Goal: Task Accomplishment & Management: Complete application form

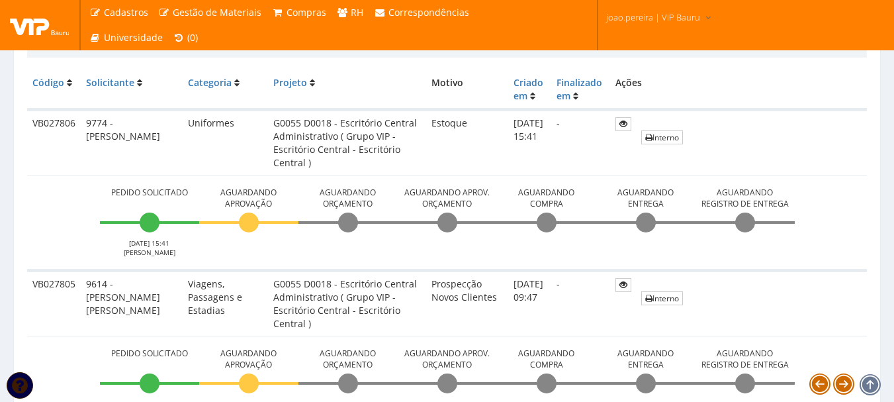
scroll to position [397, 0]
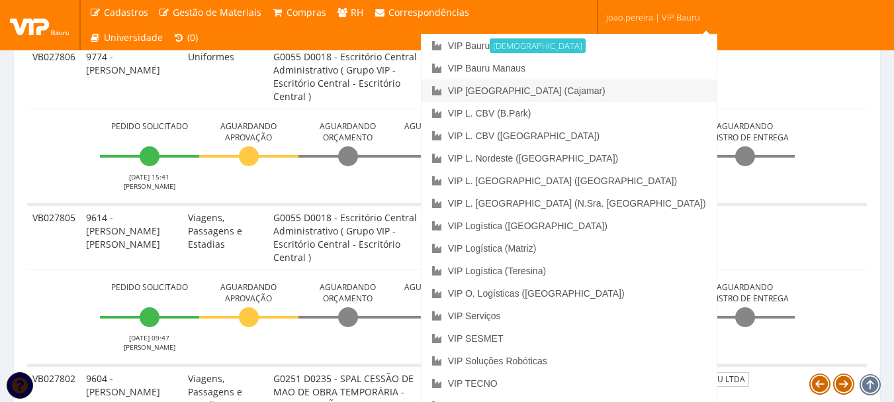
click at [613, 90] on link "VIP [GEOGRAPHIC_DATA] (Cajamar)" at bounding box center [568, 90] width 295 height 22
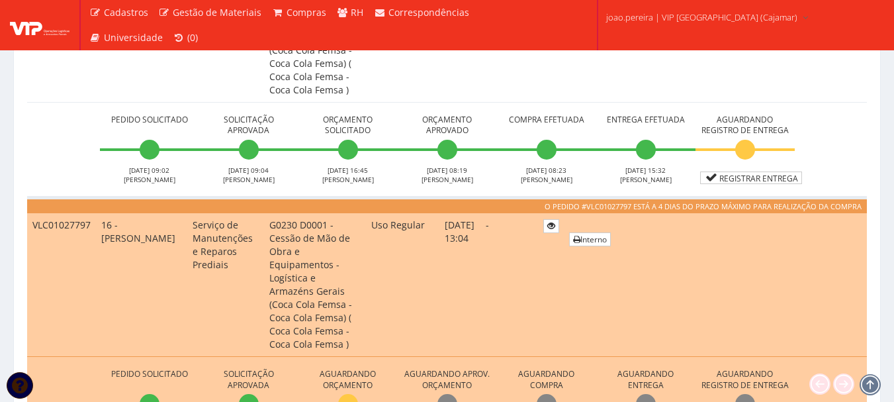
scroll to position [728, 0]
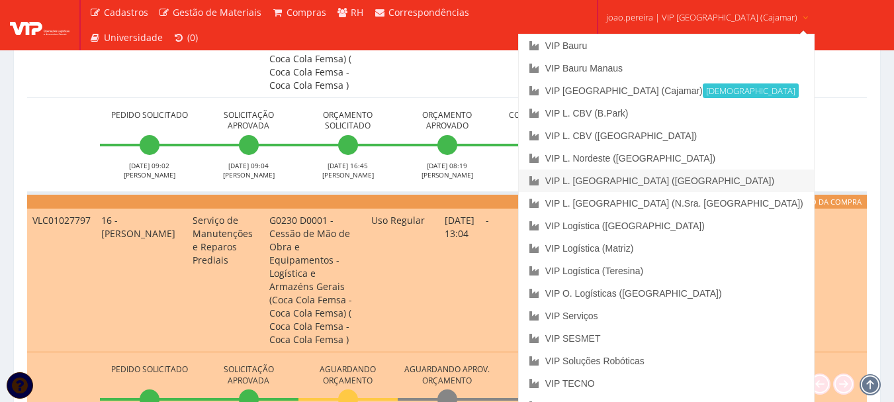
click at [653, 182] on link "VIP L. [GEOGRAPHIC_DATA] ([GEOGRAPHIC_DATA])" at bounding box center [666, 180] width 295 height 22
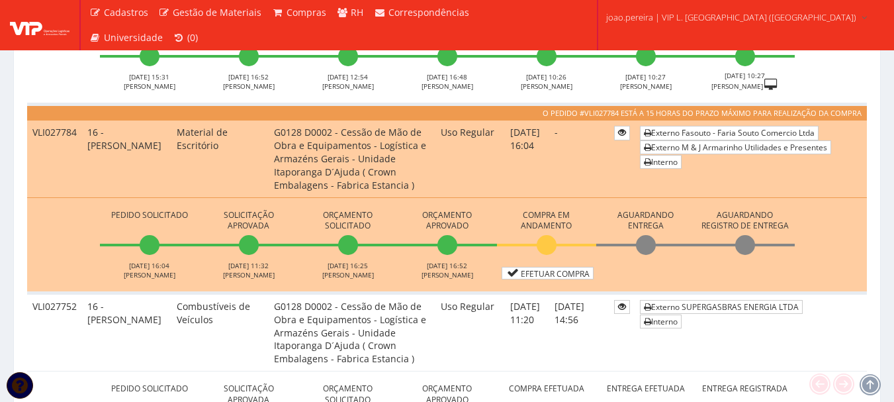
scroll to position [529, 0]
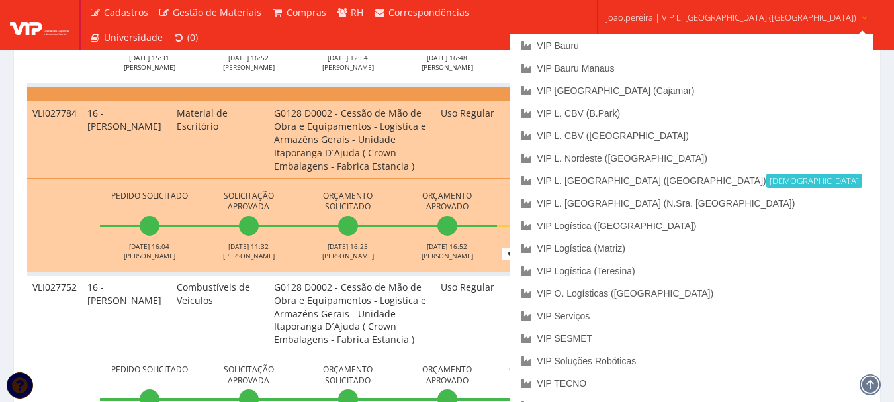
click at [854, 298] on td "Externo SUPERGASBRAS ENERGIA LTDA Interno" at bounding box center [750, 312] width 232 height 79
click at [692, 85] on link "VIP [GEOGRAPHIC_DATA] (Cajamar)" at bounding box center [691, 90] width 362 height 22
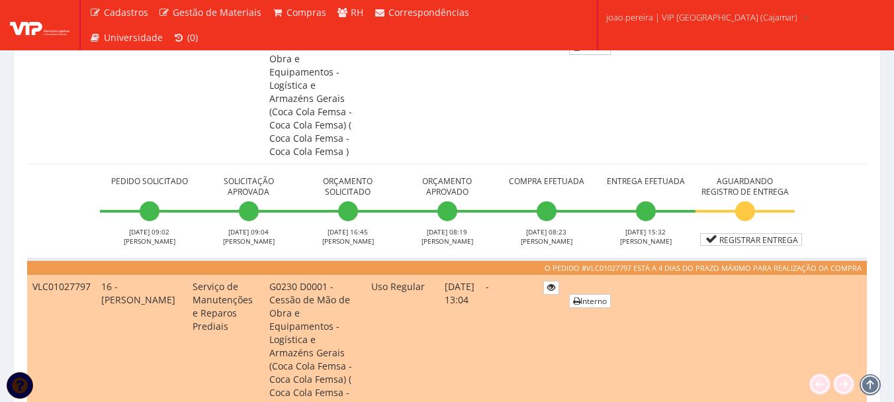
scroll to position [860, 0]
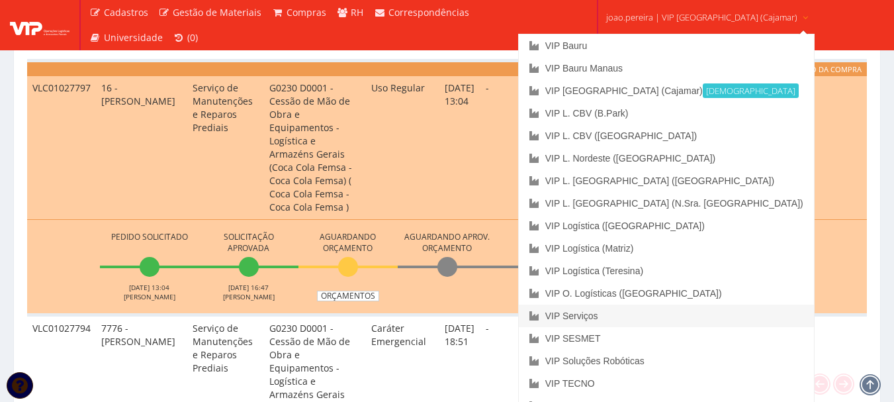
click at [634, 317] on link "VIP Serviços" at bounding box center [666, 315] width 295 height 22
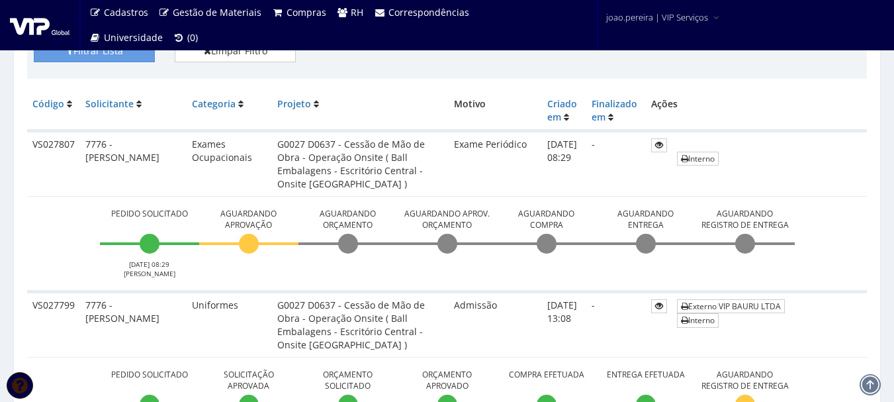
scroll to position [331, 0]
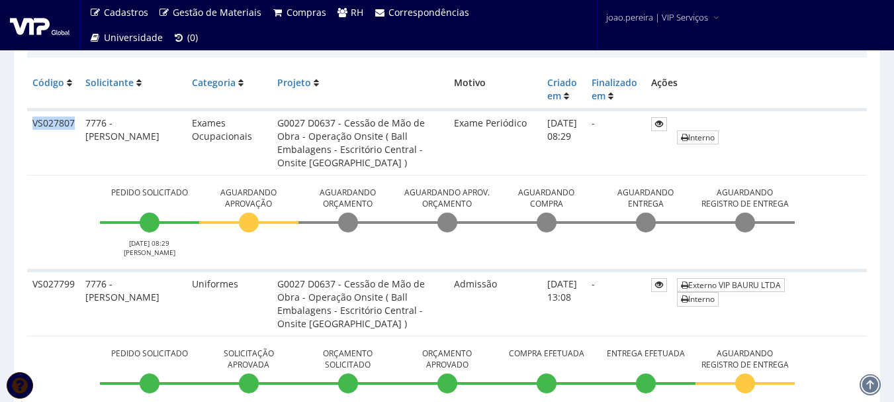
drag, startPoint x: 34, startPoint y: 119, endPoint x: 74, endPoint y: 120, distance: 39.7
click at [74, 120] on td "VS027807" at bounding box center [53, 142] width 53 height 65
copy td "VS027807"
click at [596, 139] on td "-" at bounding box center [616, 142] width 60 height 65
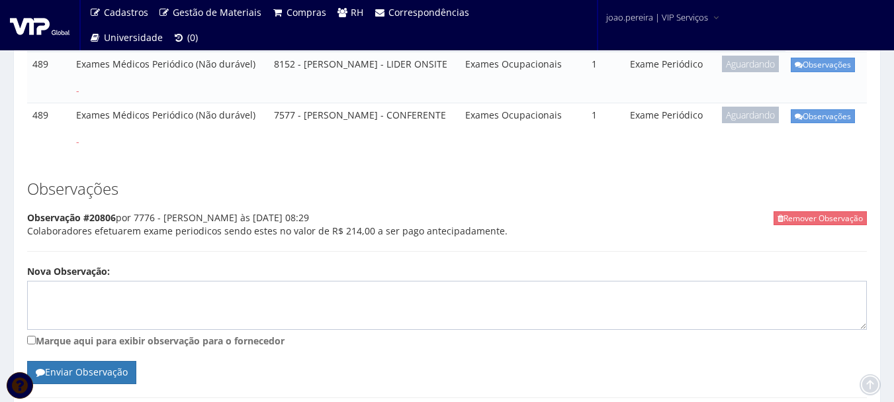
scroll to position [331, 0]
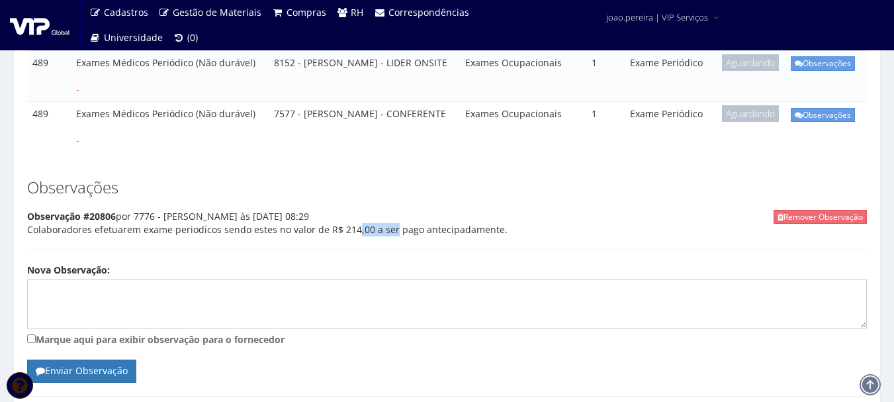
drag, startPoint x: 325, startPoint y: 241, endPoint x: 365, endPoint y: 240, distance: 40.4
click at [365, 240] on div "Remover Observação Observação #20806 por 7776 - [PERSON_NAME] às [DATE] 08:29 C…" at bounding box center [447, 230] width 840 height 40
copy div "R$ 214,00"
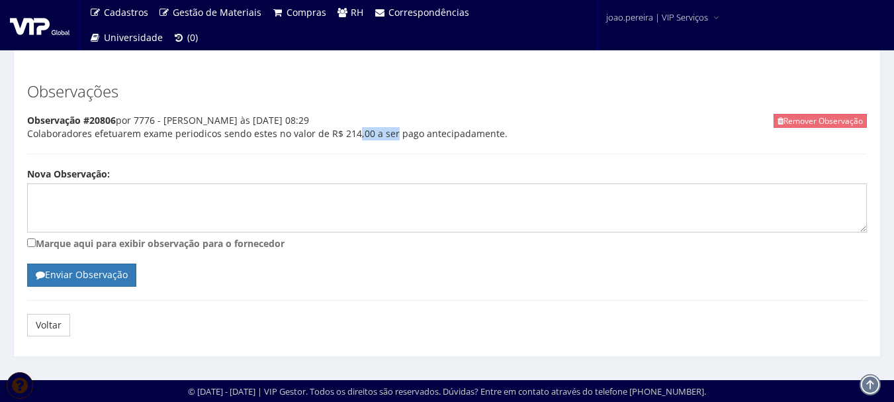
scroll to position [440, 0]
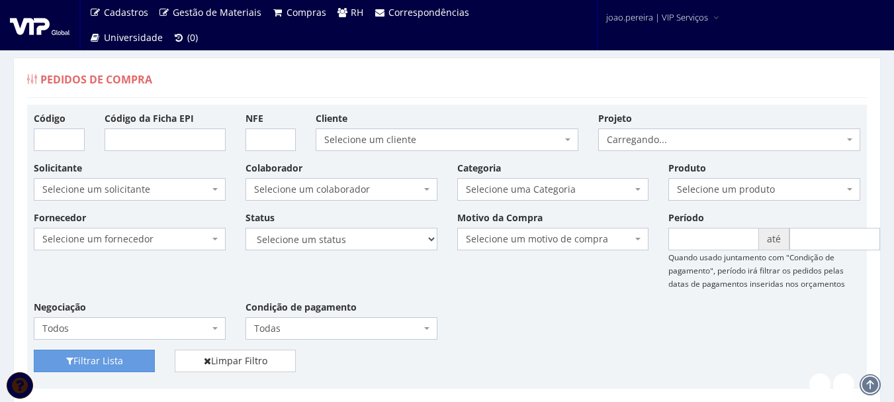
scroll to position [331, 0]
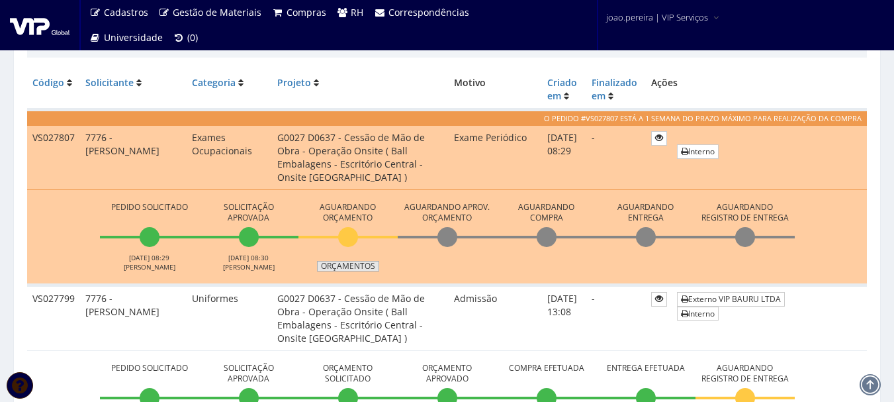
click at [355, 264] on link "Orçamentos" at bounding box center [348, 266] width 62 height 11
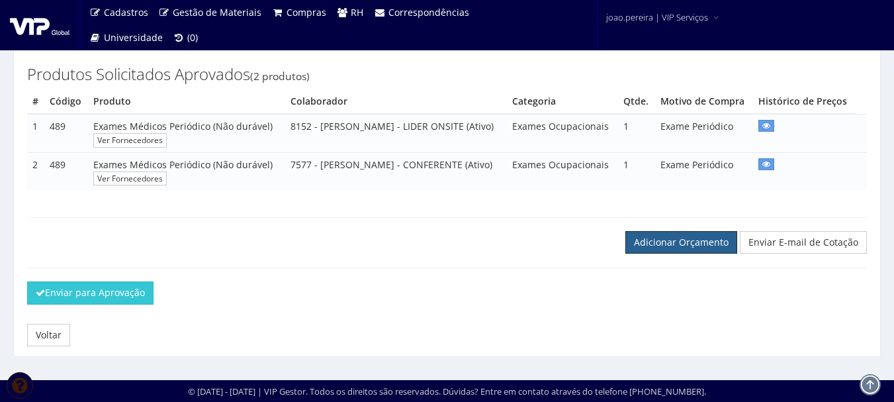
scroll to position [267, 0]
click at [661, 245] on link "Adicionar Orçamento" at bounding box center [681, 242] width 112 height 22
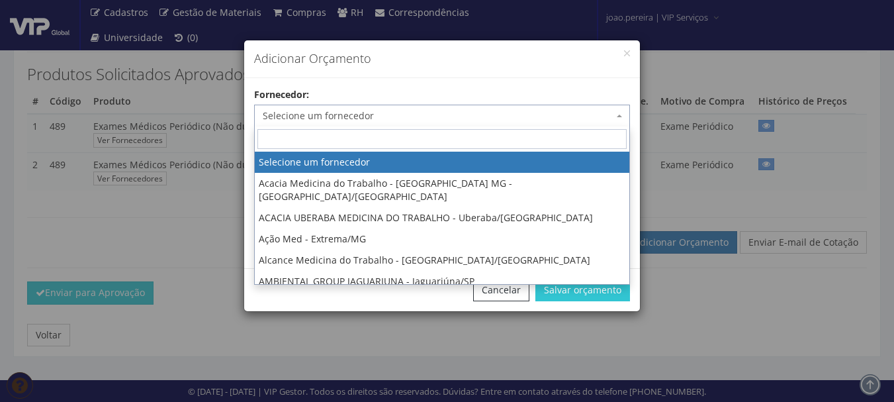
click at [410, 118] on span "Selecione um fornecedor" at bounding box center [438, 115] width 351 height 13
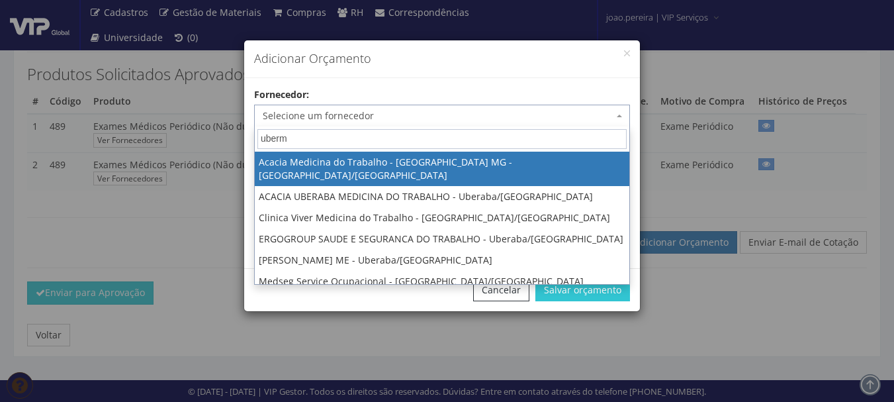
type input "uberme"
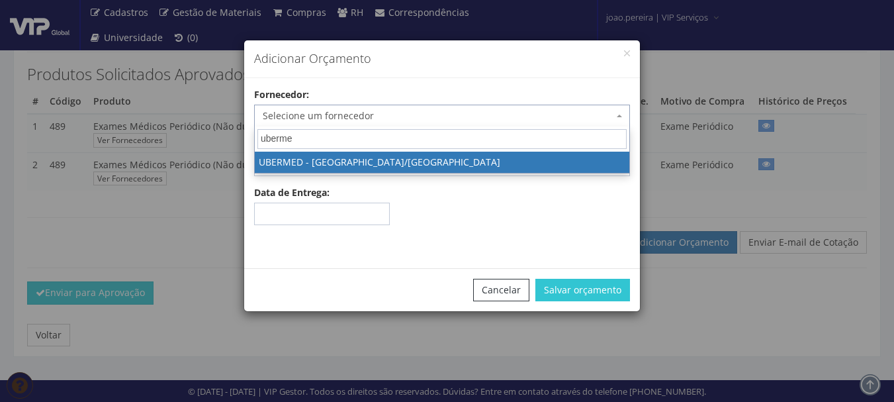
select select "1846"
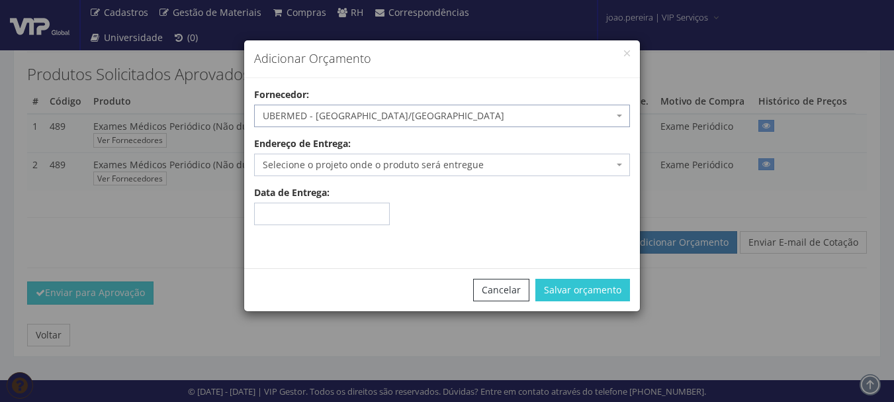
click at [412, 163] on span "Selecione o projeto onde o produto será entregue" at bounding box center [438, 164] width 351 height 13
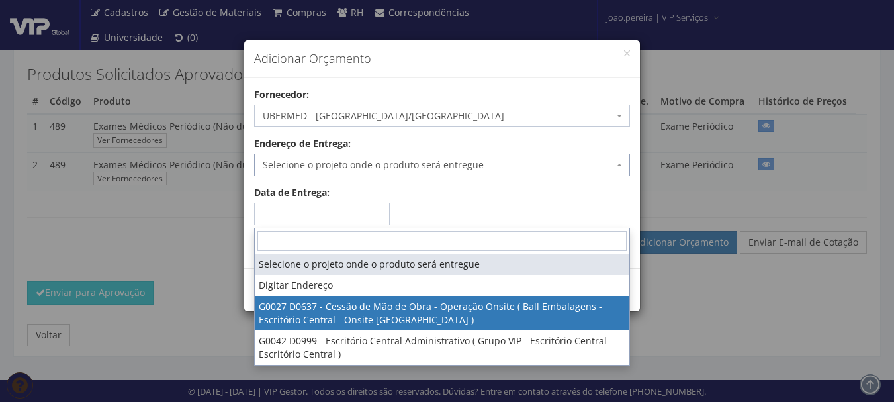
select select "27"
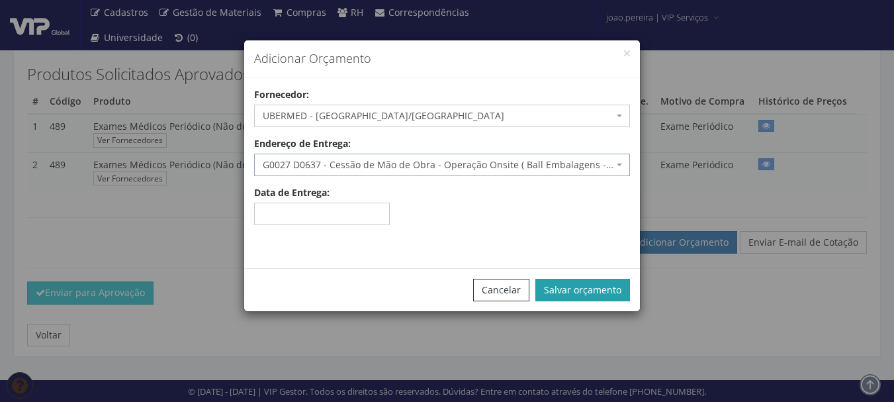
click at [582, 293] on button "Salvar orçamento" at bounding box center [582, 290] width 95 height 22
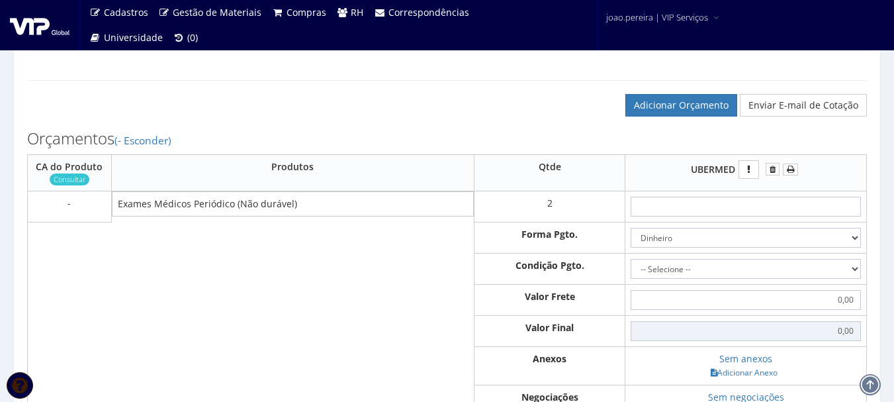
scroll to position [463, 0]
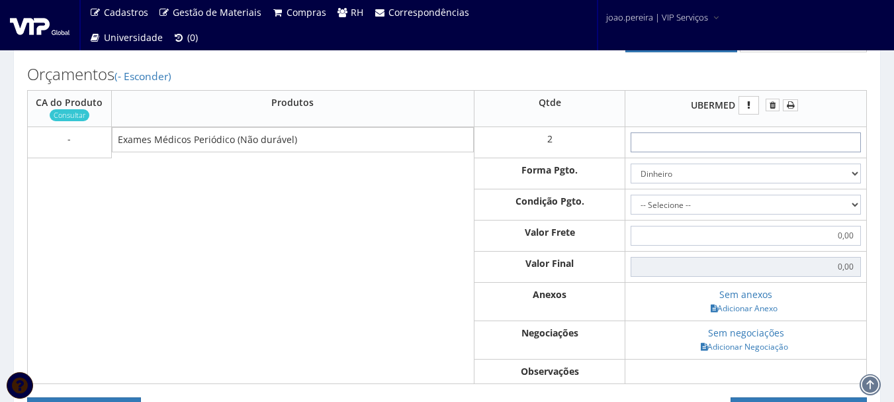
click at [765, 152] on input "text" at bounding box center [745, 142] width 230 height 20
type input "1"
type input "2,00"
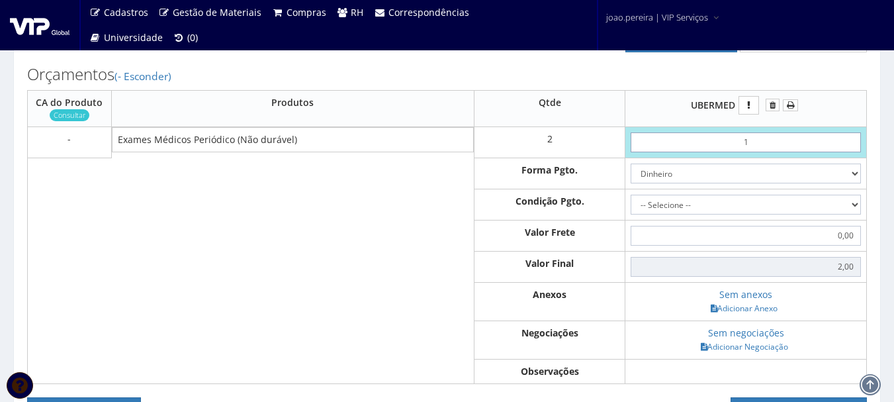
type input "10"
type input "20,00"
type input "1,07"
type input "2,14"
type input "10,70"
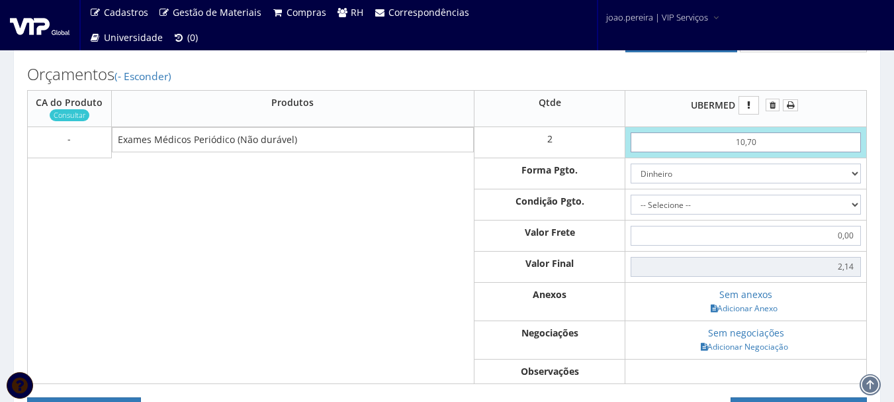
type input "21,40"
type input "107,00"
type input "214,00"
type input "107,00"
click at [847, 214] on select "-- Selecione -- À vista 7 dias 10 dias" at bounding box center [745, 205] width 230 height 20
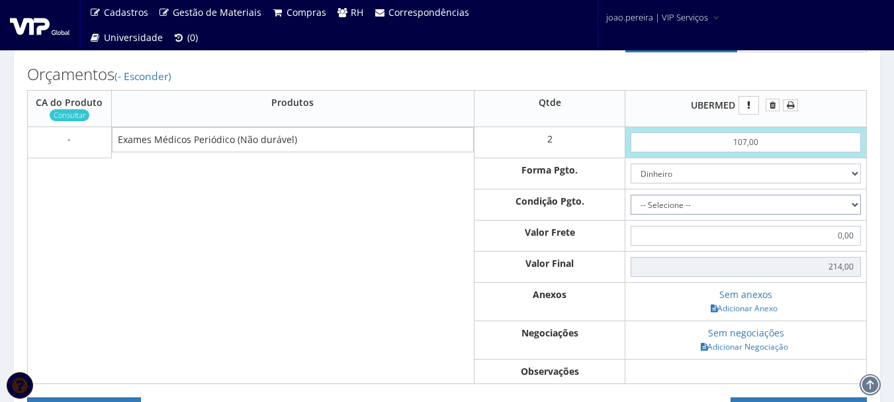
select select "0"
click at [632, 214] on select "-- Selecione -- À vista 7 dias 10 dias" at bounding box center [745, 205] width 230 height 20
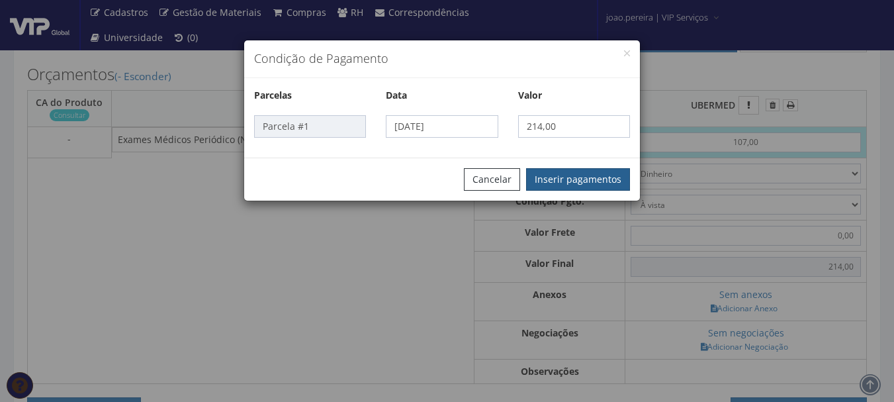
click at [579, 186] on button "Inserir pagamentos" at bounding box center [578, 179] width 104 height 22
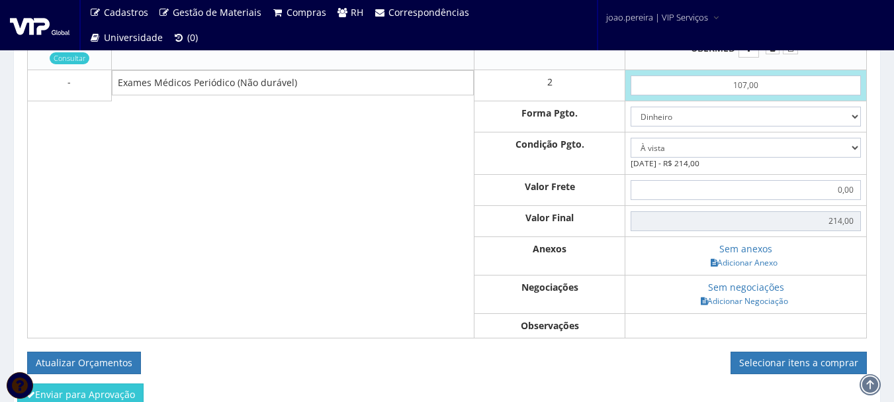
scroll to position [595, 0]
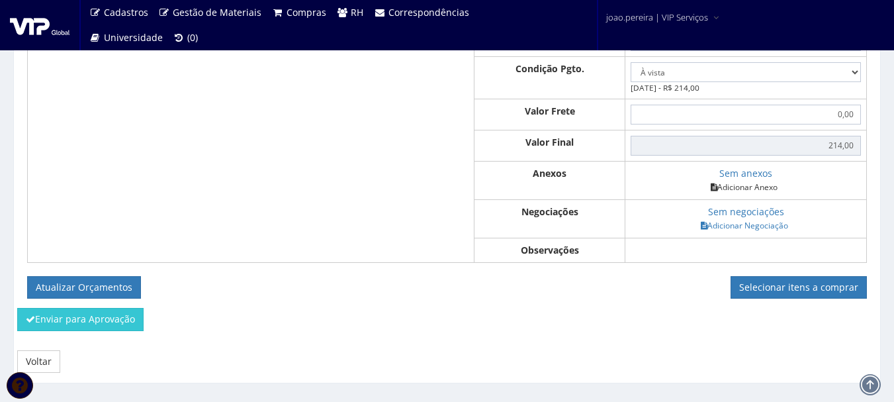
click at [754, 194] on link "Adicionar Anexo" at bounding box center [744, 187] width 75 height 14
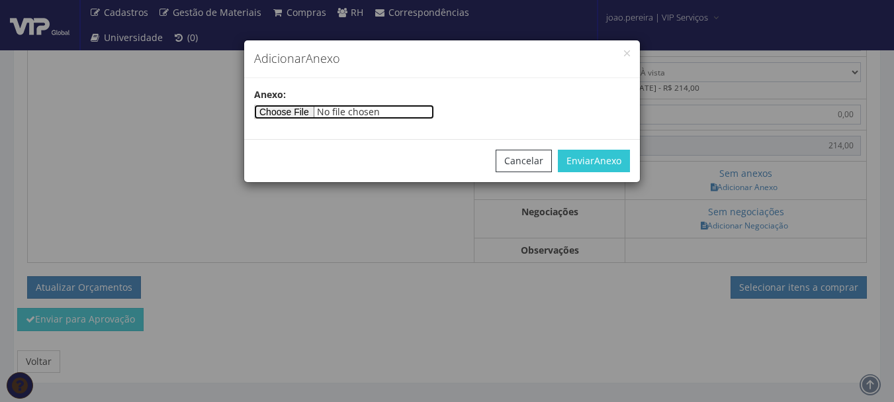
click at [310, 113] on input"] "file" at bounding box center [344, 112] width 180 height 15
type input"] "C:\fakepath\PEDIDOS SEM NOTA FISCAL.docx"
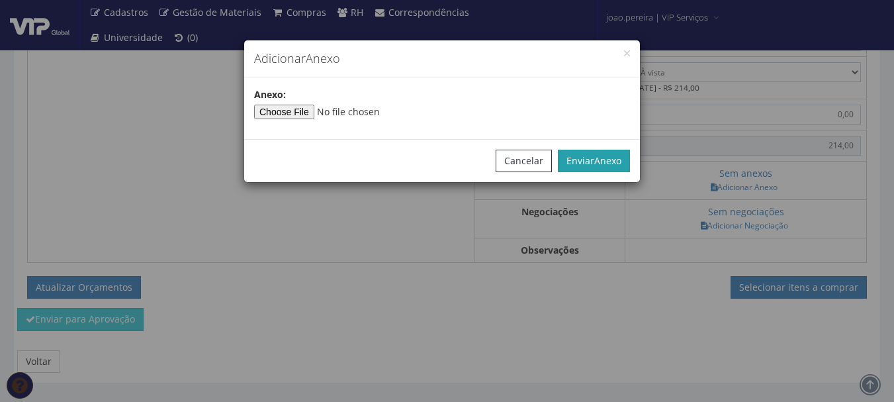
click at [605, 150] on button "Enviar Anexo" at bounding box center [594, 161] width 72 height 22
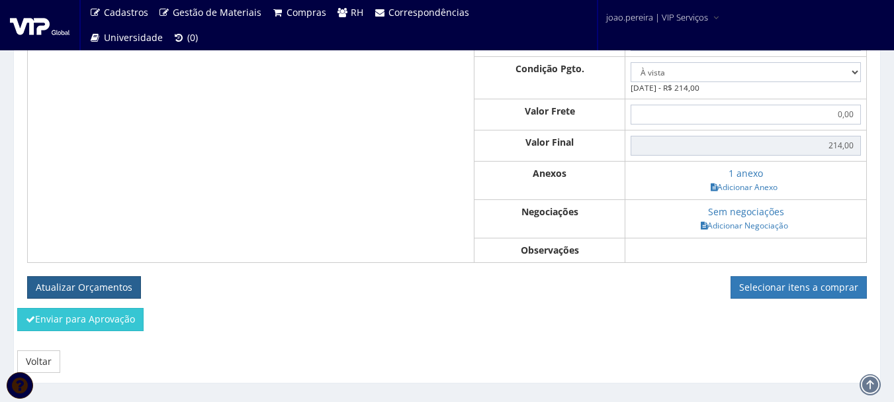
click at [96, 298] on button "Atualizar Orçamentos" at bounding box center [84, 287] width 114 height 22
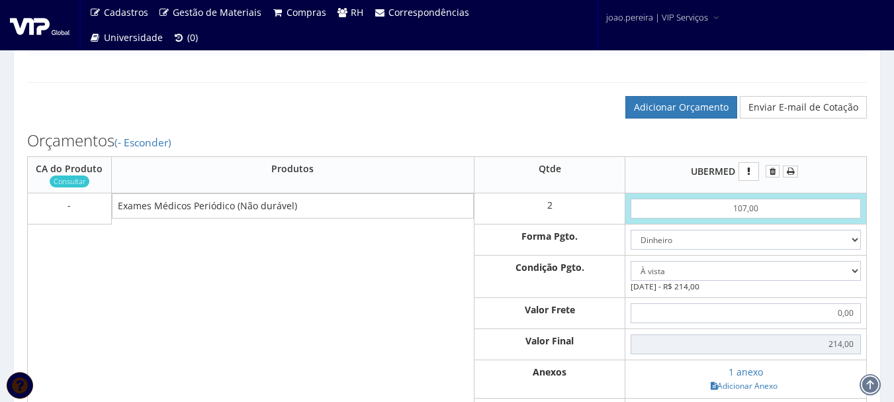
scroll to position [351, 0]
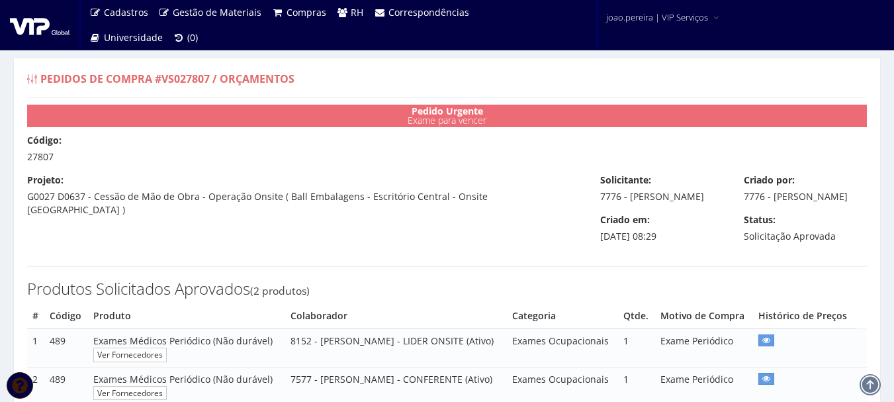
select select "0"
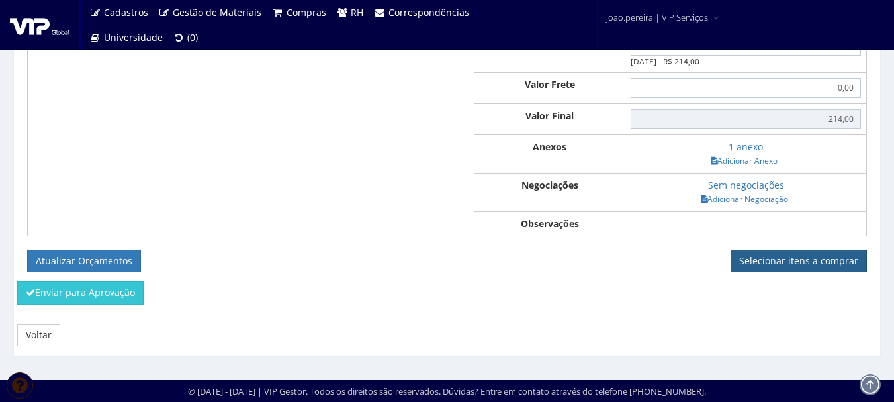
scroll to position [627, 0]
click at [812, 263] on link "Selecionar itens a comprar" at bounding box center [798, 260] width 136 height 22
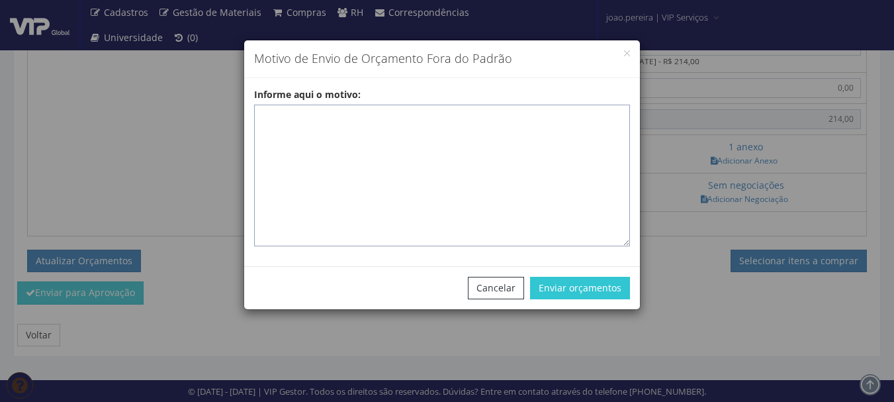
click at [303, 115] on textarea "Informe aqui o motivo:" at bounding box center [442, 176] width 376 height 142
paste textarea "EXAMES ASO – exames realizados em clínica homologada que atende na região."
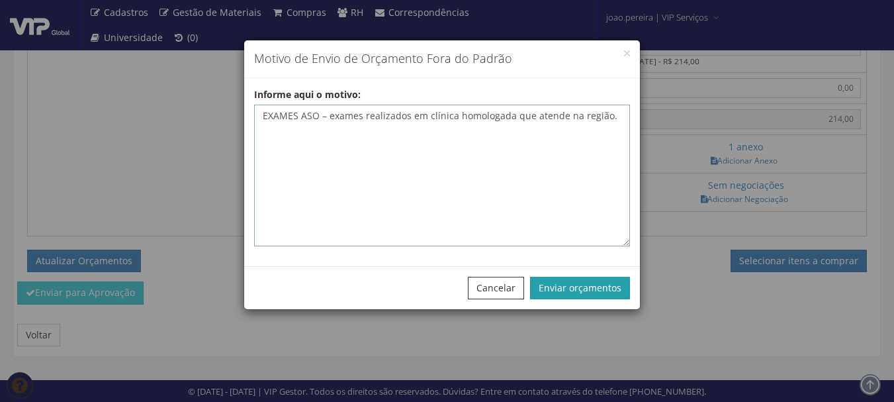
type textarea "EXAMES ASO – exames realizados em clínica homologada que atende na região."
click at [591, 284] on button "Enviar orçamentos" at bounding box center [580, 288] width 100 height 22
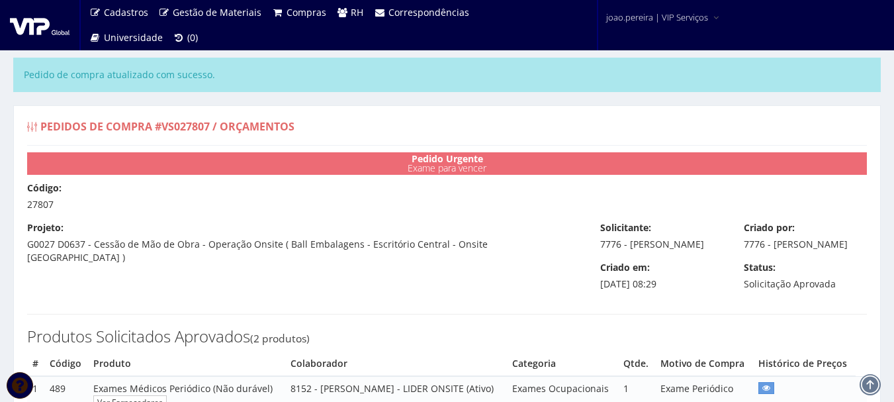
select select "0"
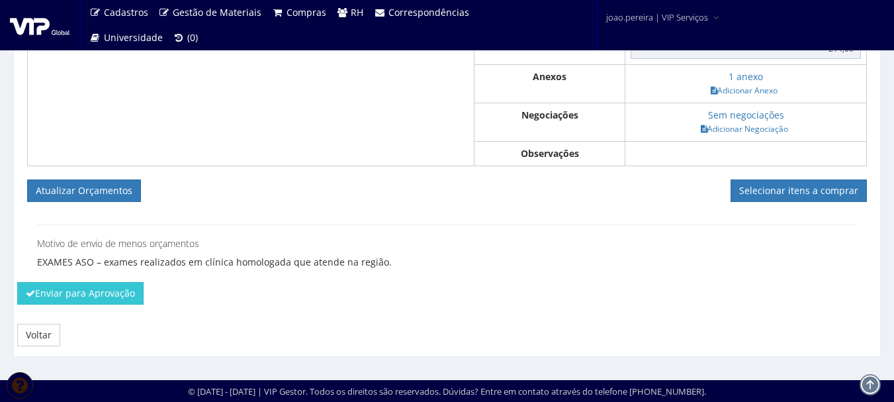
scroll to position [745, 0]
click at [123, 295] on button "Enviar para Aprovação" at bounding box center [80, 293] width 126 height 22
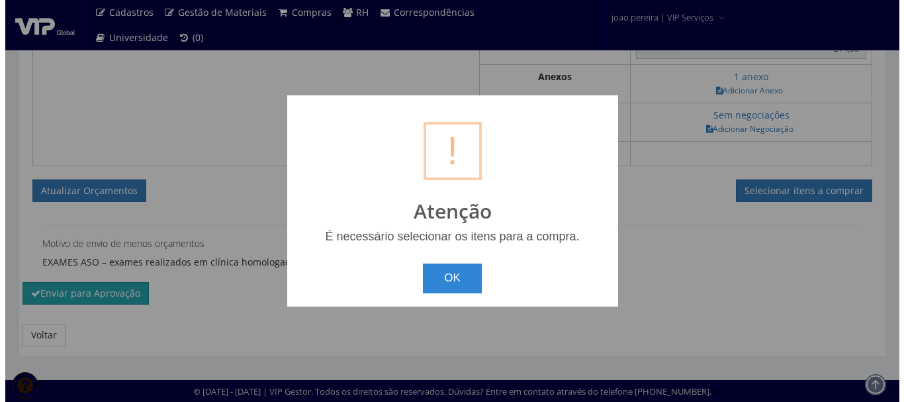
scroll to position [705, 0]
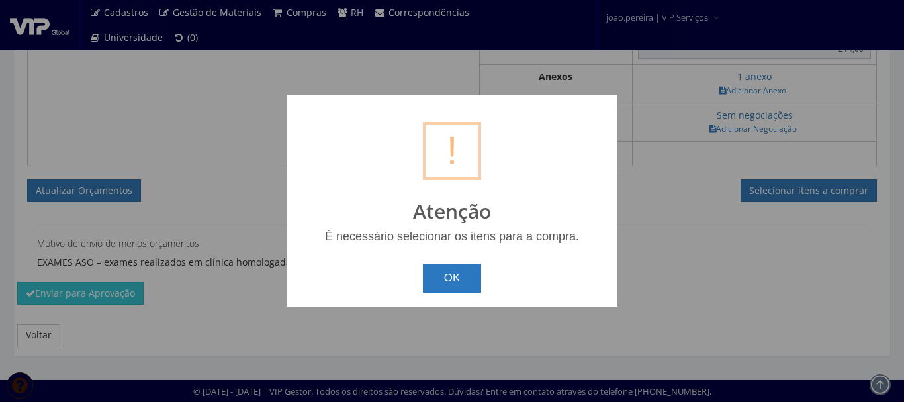
click at [462, 279] on button "OK" at bounding box center [452, 277] width 59 height 29
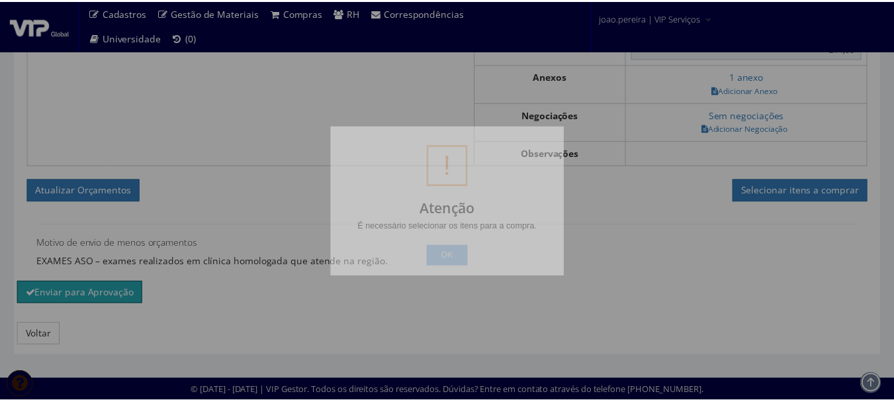
scroll to position [745, 0]
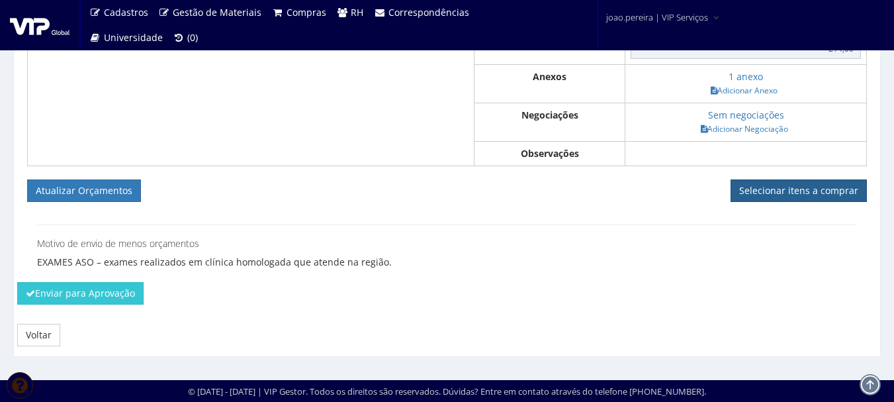
click at [793, 196] on link "Selecionar itens a comprar" at bounding box center [798, 190] width 136 height 22
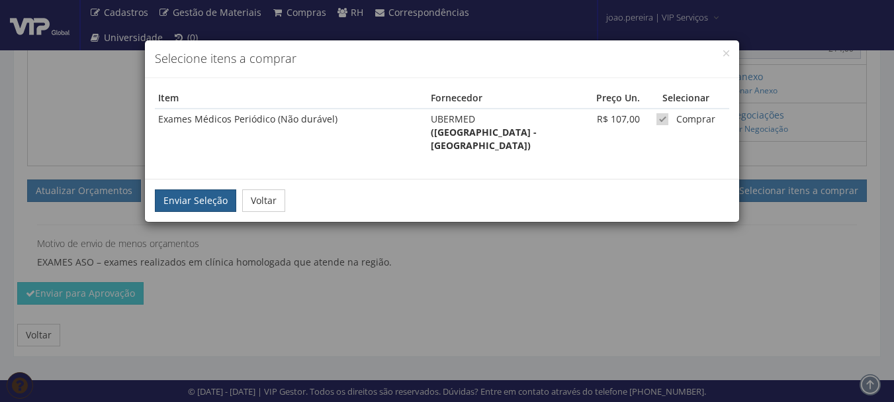
click at [192, 190] on button "Enviar Seleção" at bounding box center [195, 200] width 81 height 22
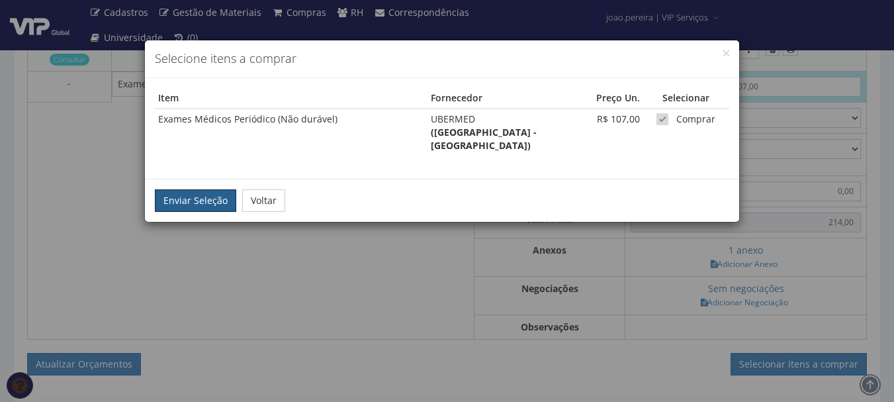
scroll to position [480, 0]
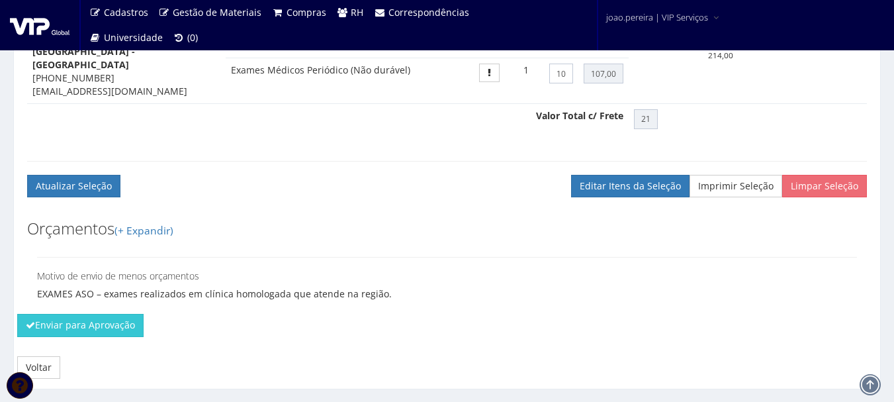
scroll to position [601, 0]
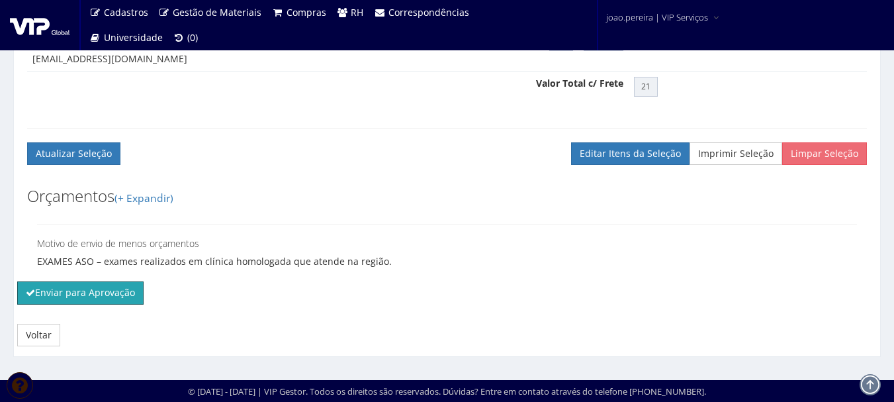
drag, startPoint x: 91, startPoint y: 294, endPoint x: 512, endPoint y: 52, distance: 485.1
click at [91, 294] on button "Enviar para Aprovação" at bounding box center [80, 292] width 126 height 22
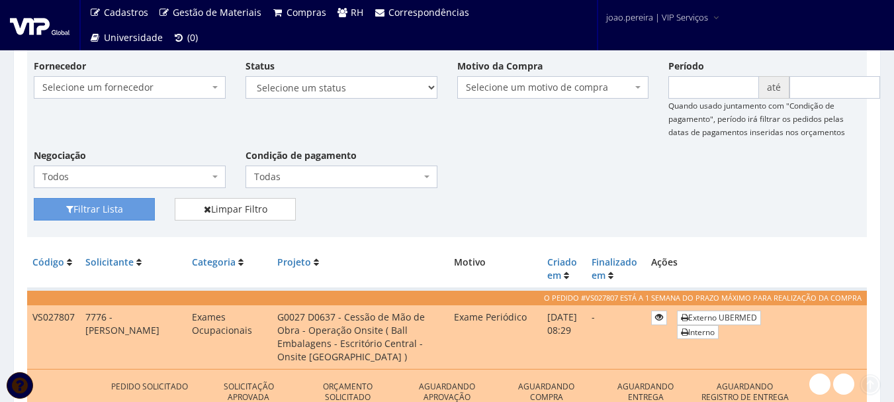
scroll to position [331, 0]
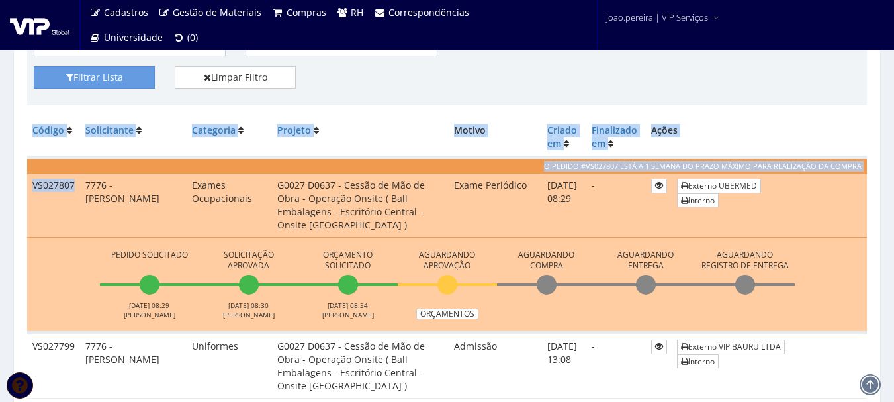
drag, startPoint x: 70, startPoint y: 185, endPoint x: 18, endPoint y: 183, distance: 52.3
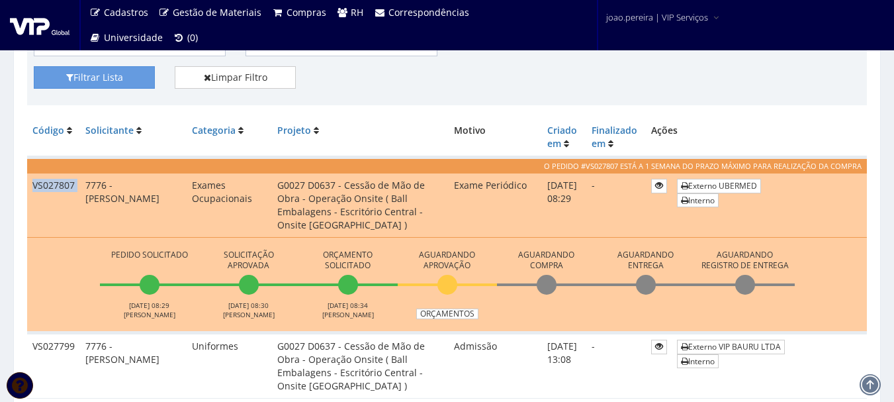
drag, startPoint x: 33, startPoint y: 184, endPoint x: 81, endPoint y: 184, distance: 47.6
click at [81, 184] on tr "VS027807 7776 - RODRIGO ADRIANO MARTINS Exames Ocupacionais G0027 D0637 - Cessã…" at bounding box center [447, 205] width 840 height 64
copy tr "VS027807"
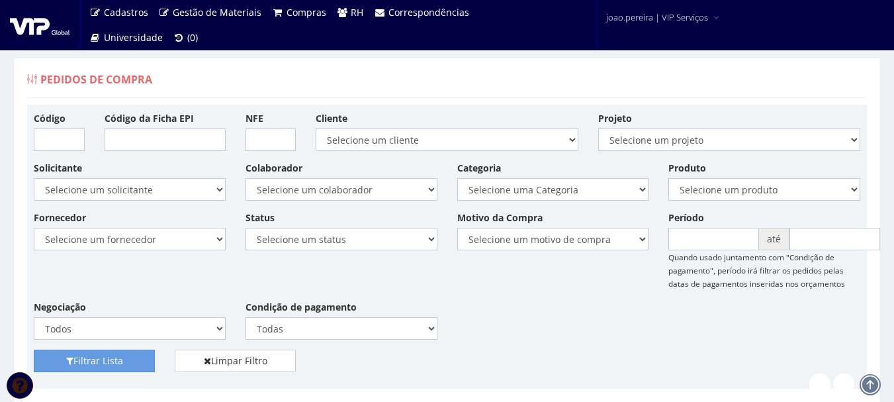
scroll to position [283, 0]
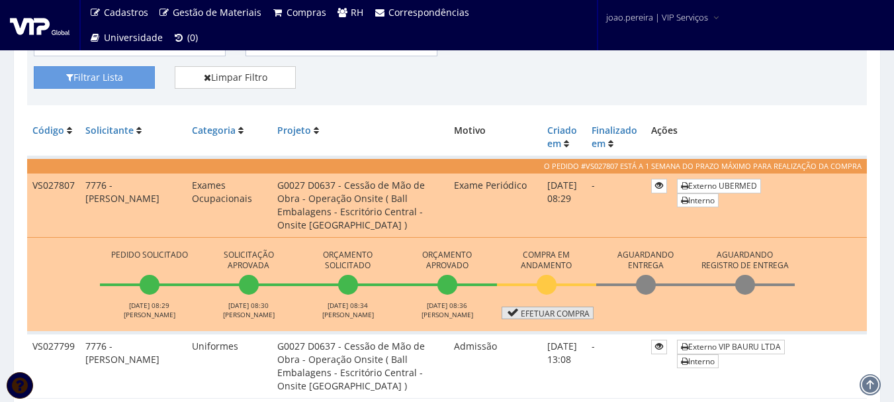
click at [559, 310] on link "Efetuar Compra" at bounding box center [547, 312] width 92 height 13
click at [560, 310] on link "Efetuar Compra" at bounding box center [547, 312] width 92 height 13
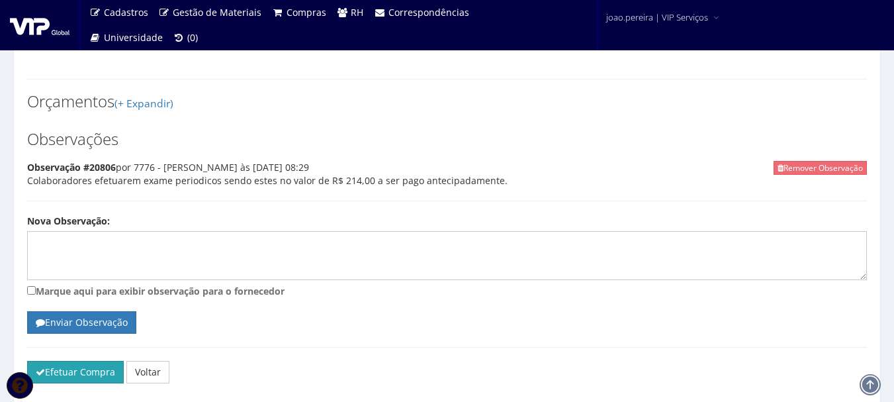
scroll to position [653, 0]
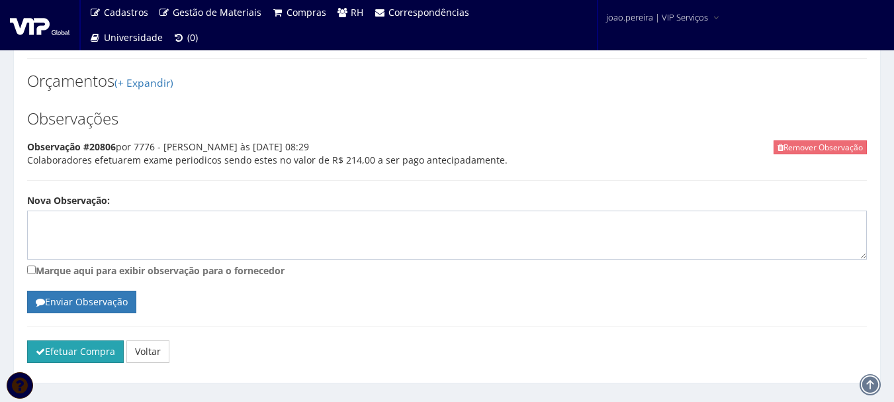
click at [99, 340] on button "Efetuar Compra" at bounding box center [75, 351] width 97 height 22
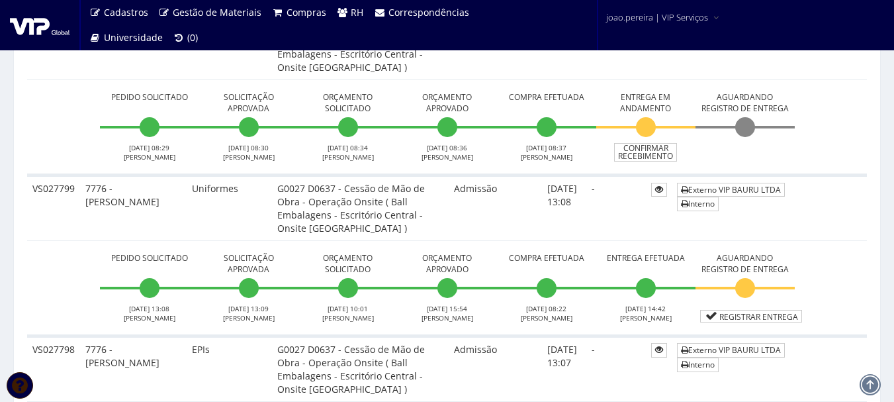
scroll to position [397, 0]
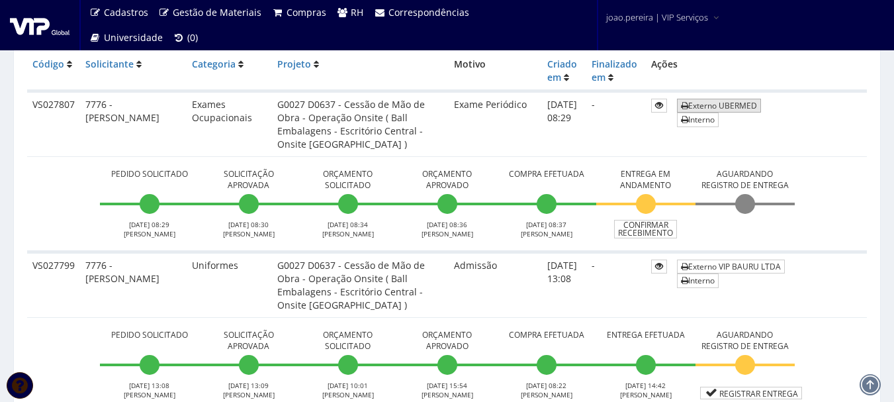
click at [714, 105] on link "Externo UBERMED" at bounding box center [719, 106] width 84 height 14
